Goal: Navigation & Orientation: Find specific page/section

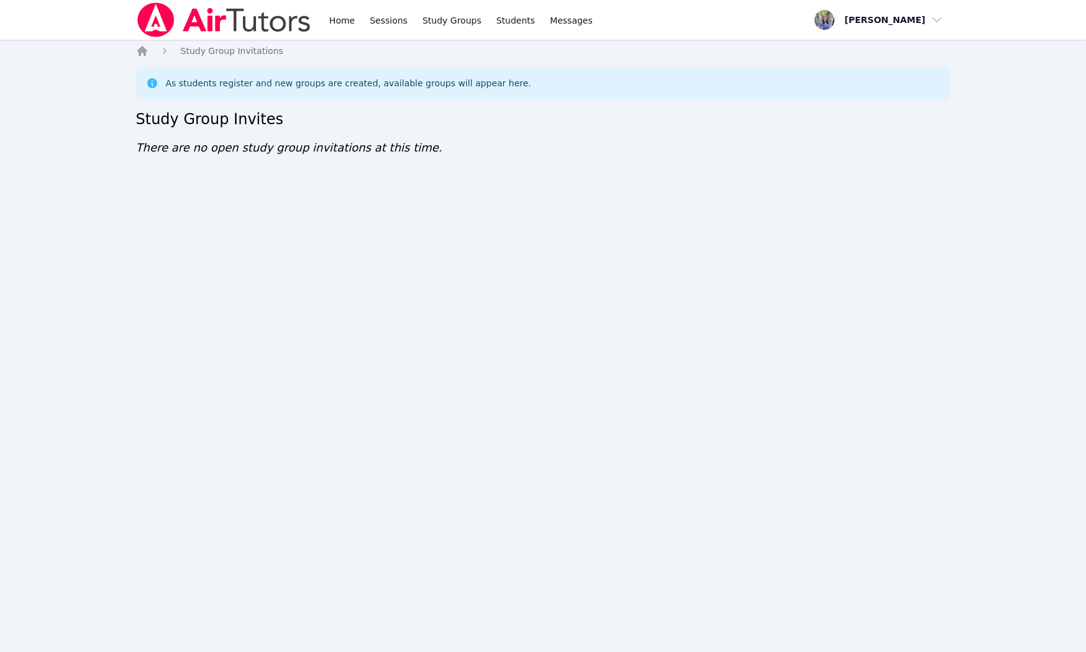
click at [662, 1] on div "Home Sessions Study Groups Students Messages Open user menu [PERSON_NAME] Open …" at bounding box center [543, 20] width 815 height 40
click at [662, 1] on div "Home Sessions Study Groups Students Messages Open user menu Tracie Hymer Open m…" at bounding box center [543, 20] width 815 height 40
